Goal: Task Accomplishment & Management: Use online tool/utility

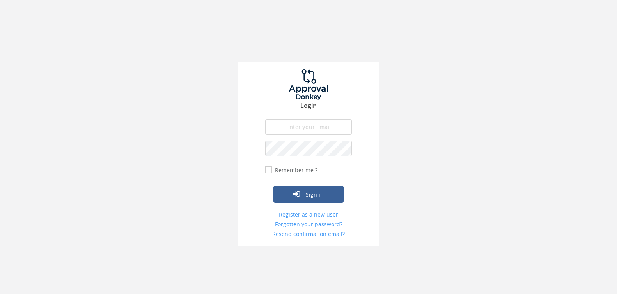
click at [302, 126] on input "email" at bounding box center [308, 127] width 87 height 16
type input "[EMAIL_ADDRESS][DOMAIN_NAME]"
click at [306, 158] on form "[EMAIL_ADDRESS][DOMAIN_NAME] The email is required. Invalid email address. The …" at bounding box center [308, 178] width 87 height 119
click at [273, 186] on button "Sign in" at bounding box center [308, 194] width 70 height 17
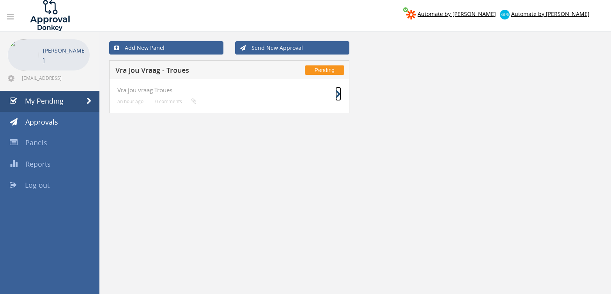
click at [336, 93] on icon at bounding box center [338, 94] width 6 height 8
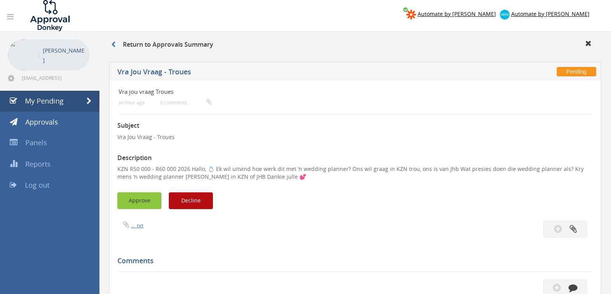
click at [141, 202] on button "Approve" at bounding box center [139, 201] width 44 height 17
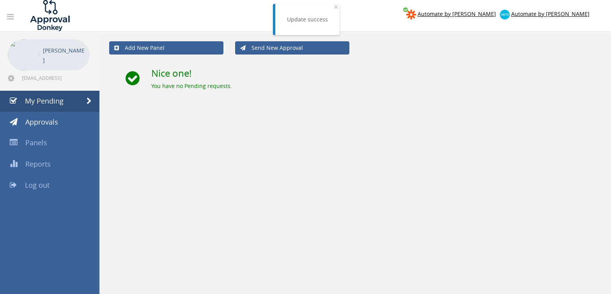
click at [48, 183] on span "Log out" at bounding box center [37, 184] width 25 height 9
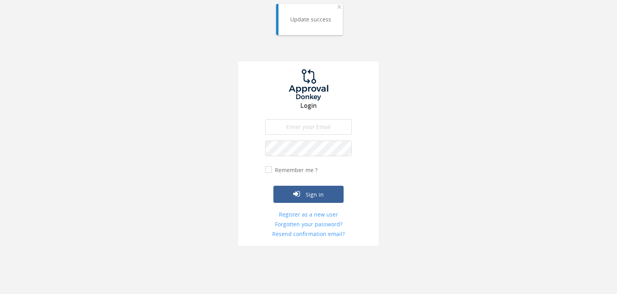
click at [281, 122] on input "email" at bounding box center [308, 127] width 87 height 16
type input "[EMAIL_ADDRESS][DOMAIN_NAME]"
click at [273, 186] on button "Sign in" at bounding box center [308, 194] width 70 height 17
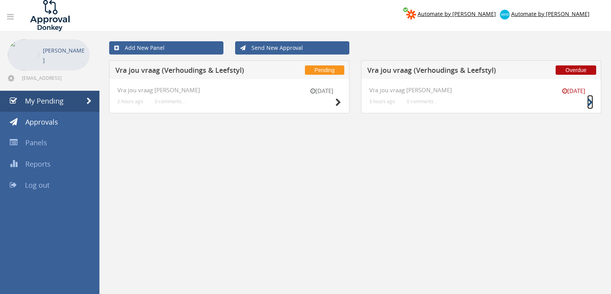
click at [592, 102] on icon at bounding box center [590, 103] width 6 height 8
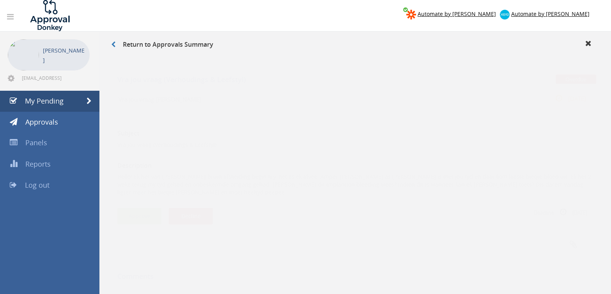
click at [140, 200] on button "Approve" at bounding box center [139, 208] width 44 height 17
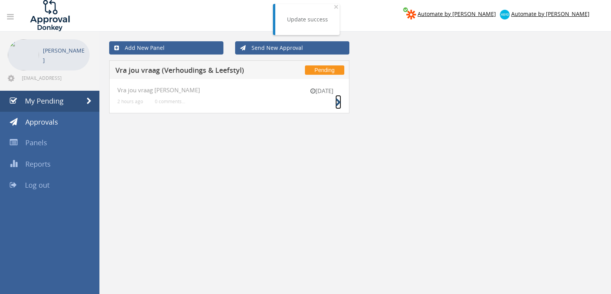
click at [337, 104] on icon at bounding box center [338, 103] width 6 height 8
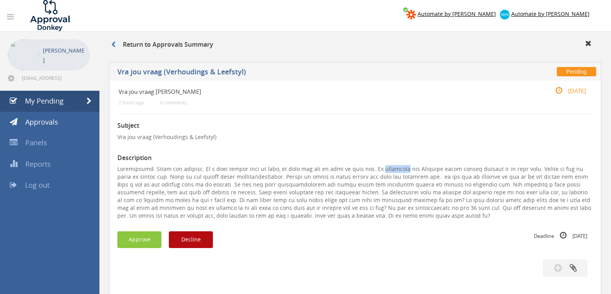
drag, startPoint x: 413, startPoint y: 166, endPoint x: 389, endPoint y: 167, distance: 23.8
click at [389, 167] on p at bounding box center [355, 192] width 476 height 55
copy p "verloofde"
click at [186, 241] on button "Decline" at bounding box center [191, 240] width 44 height 17
